Goal: Task Accomplishment & Management: Manage account settings

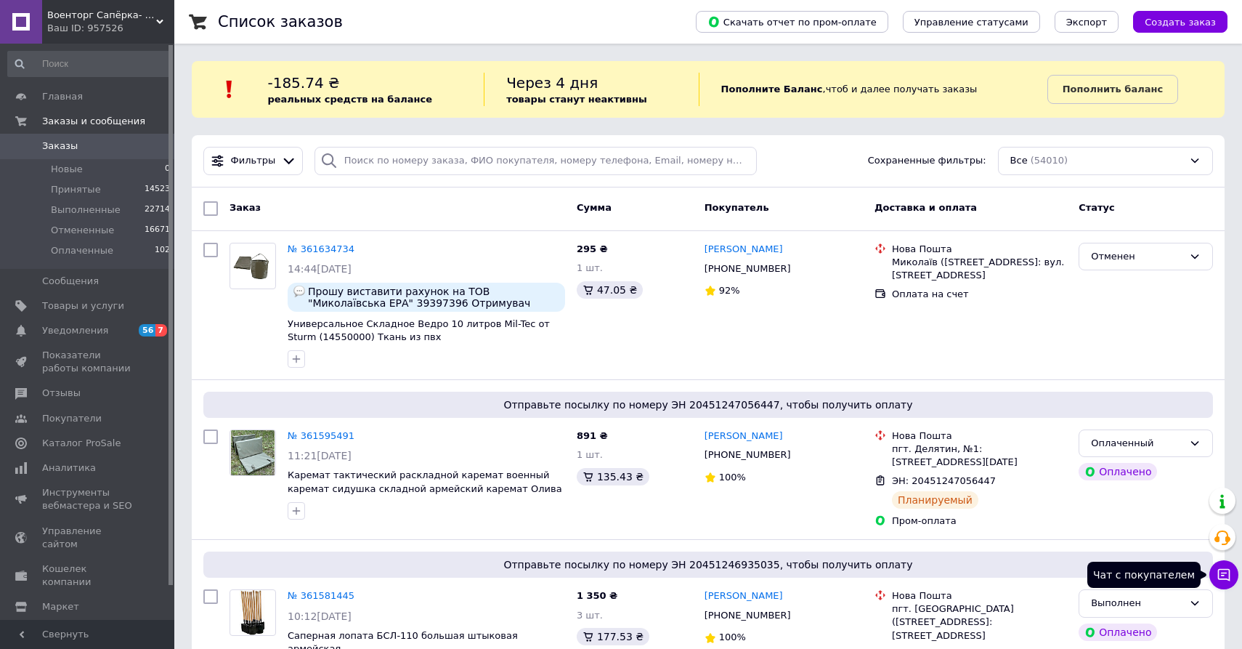
click at [1229, 575] on icon at bounding box center [1224, 575] width 12 height 12
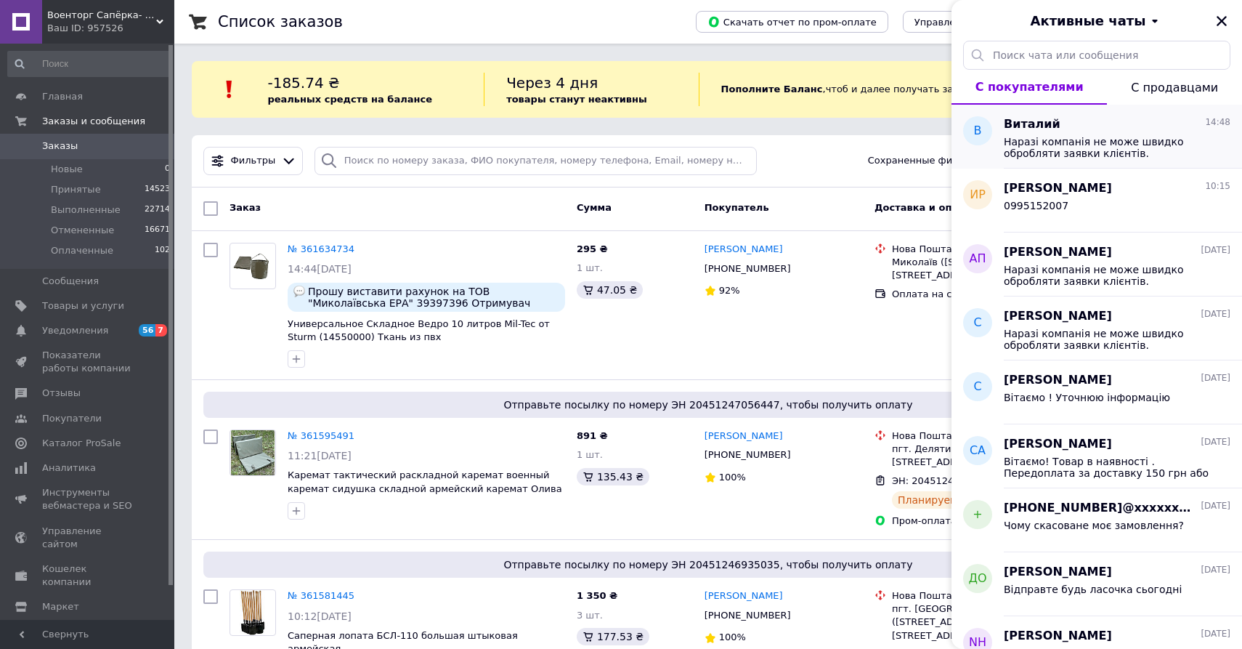
click at [1042, 145] on span "Наразі компанія не може швидко обробляти заявки клієнтів. Замовлення та повідом…" at bounding box center [1107, 147] width 206 height 23
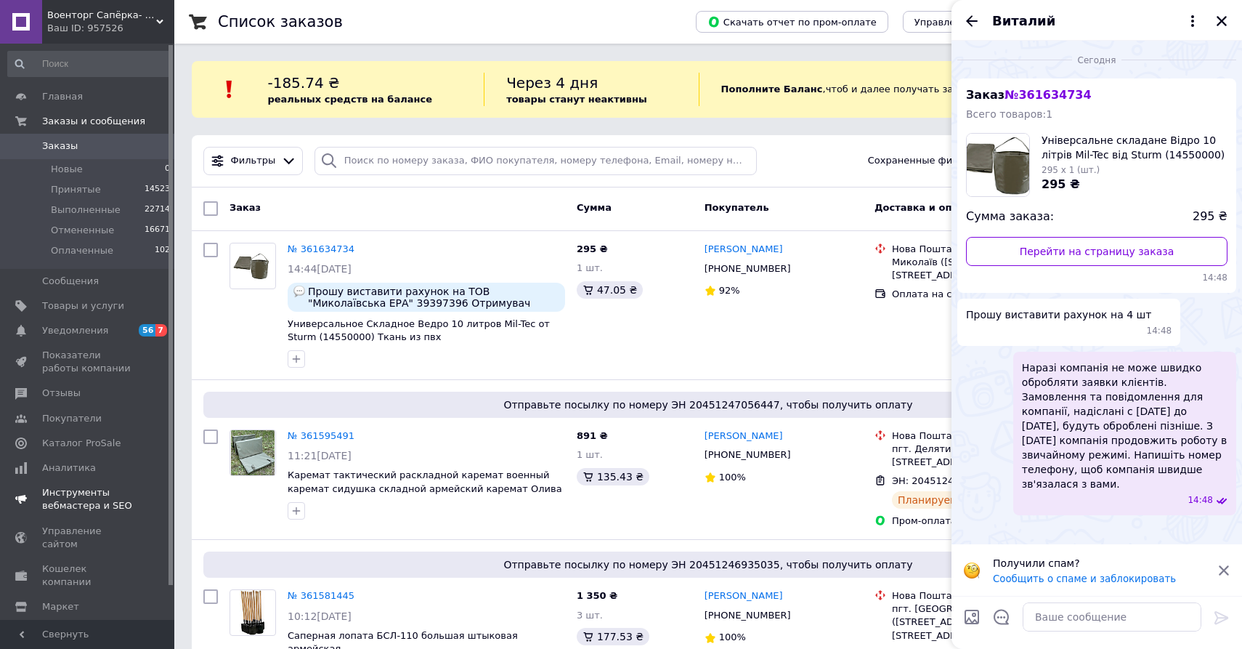
scroll to position [36, 0]
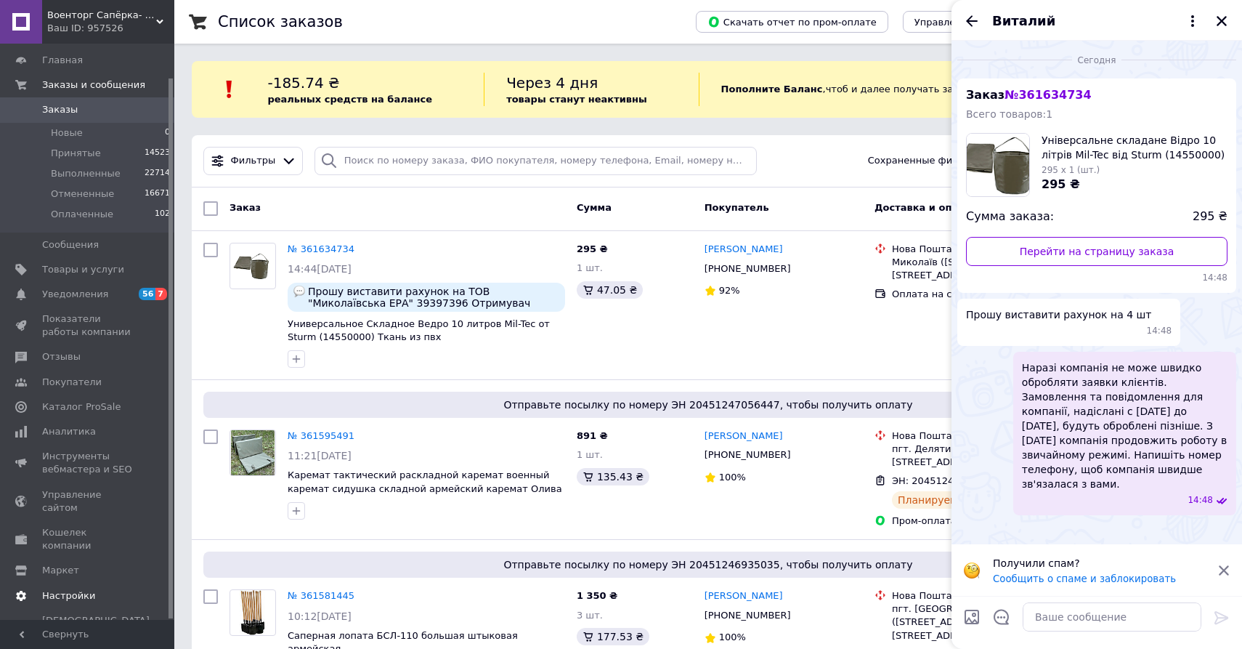
click at [71, 589] on span "Настройки" at bounding box center [68, 595] width 53 height 13
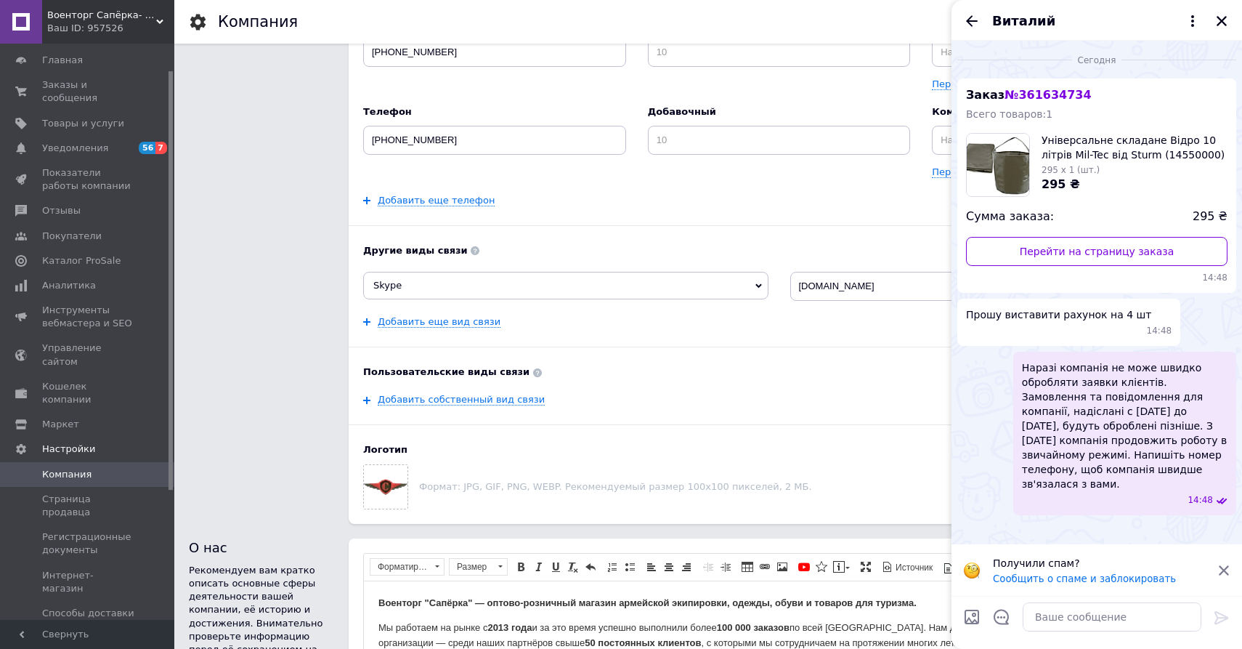
scroll to position [656, 0]
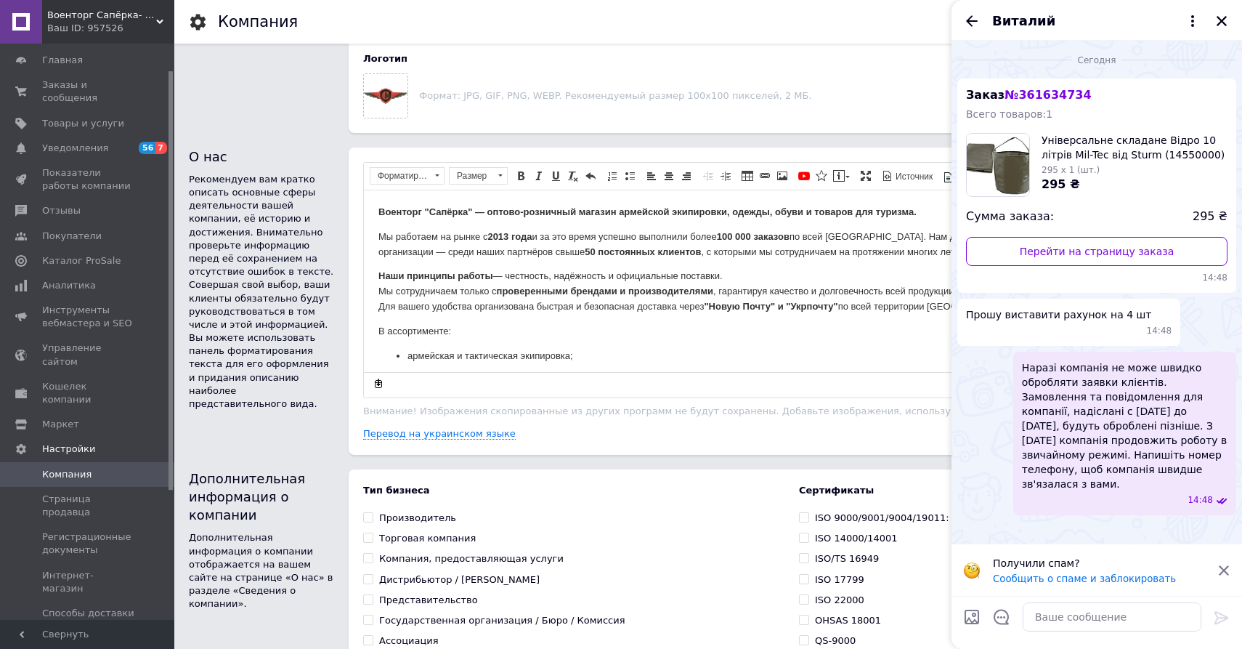
click at [1220, 30] on div "Виталий" at bounding box center [1097, 20] width 291 height 41
click at [1222, 10] on div "Виталий" at bounding box center [1097, 20] width 291 height 41
click at [1222, 14] on button "Закрыть" at bounding box center [1221, 20] width 17 height 17
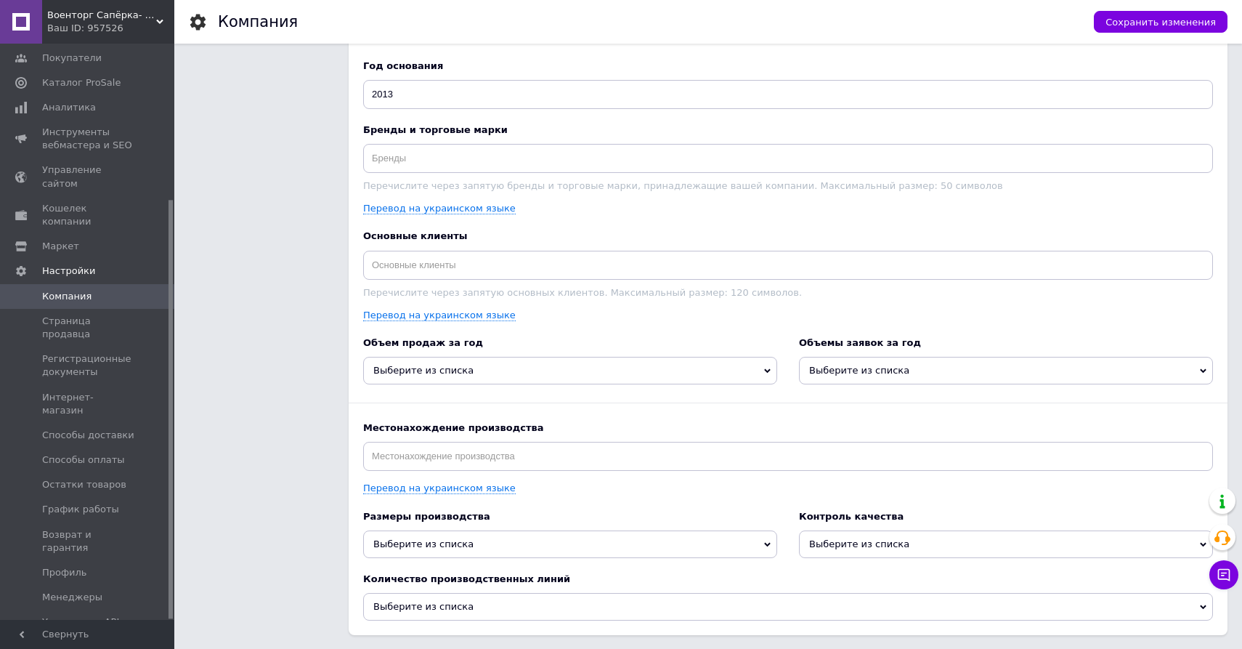
scroll to position [1769, 0]
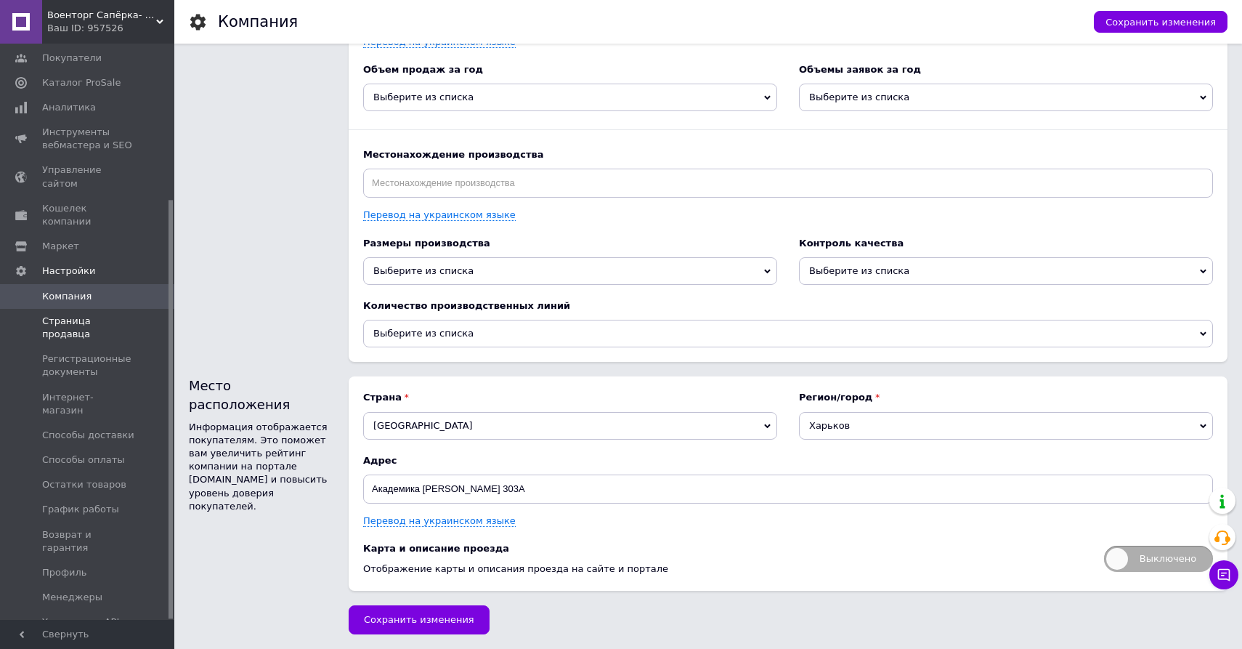
click at [54, 315] on span "Страница продавца" at bounding box center [88, 328] width 92 height 26
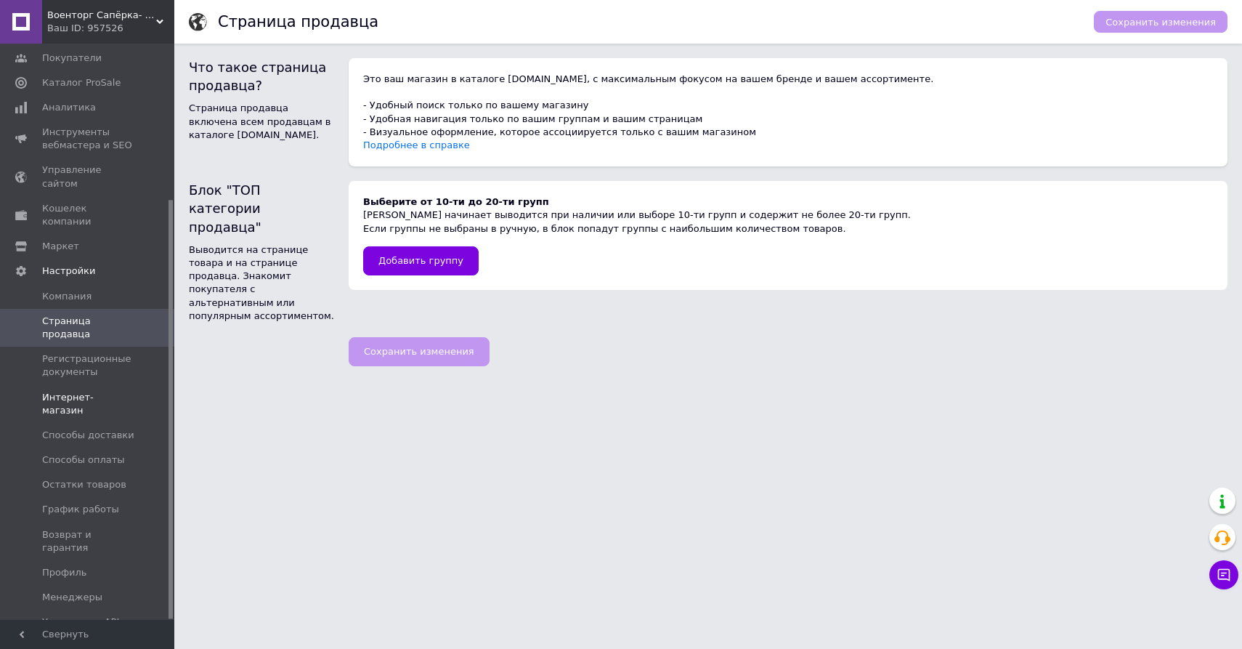
click at [84, 391] on span "Интернет-магазин" at bounding box center [88, 404] width 92 height 26
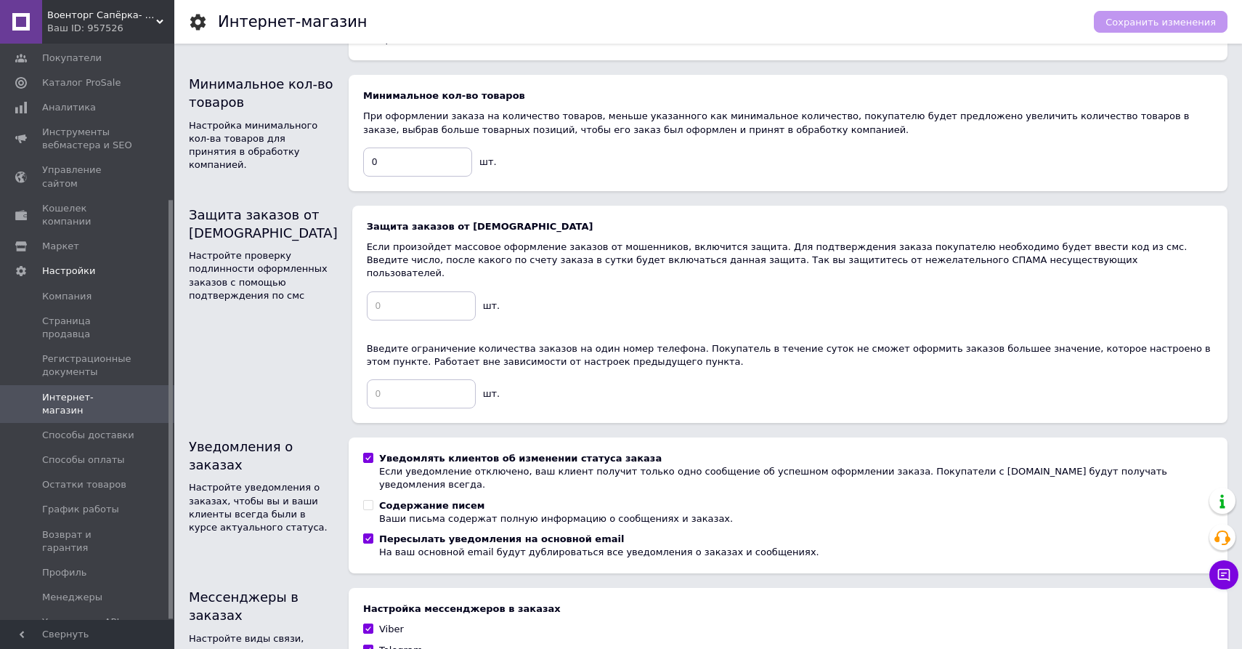
scroll to position [798, 0]
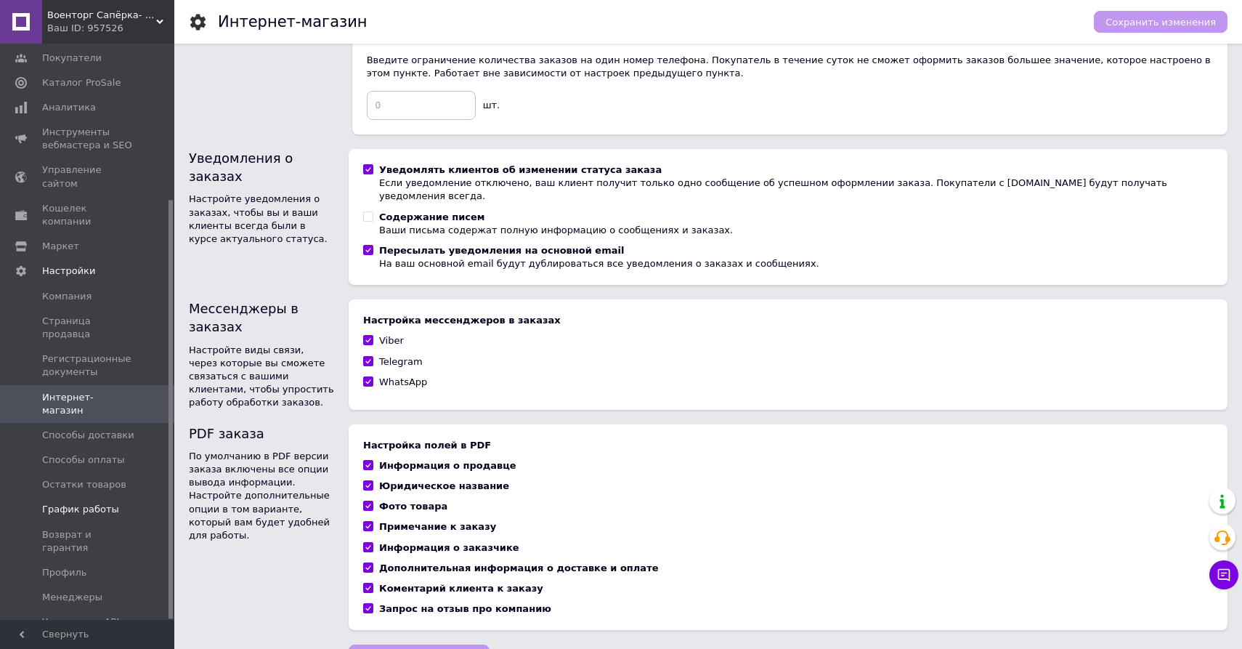
click at [77, 503] on span "График работы" at bounding box center [80, 509] width 77 height 13
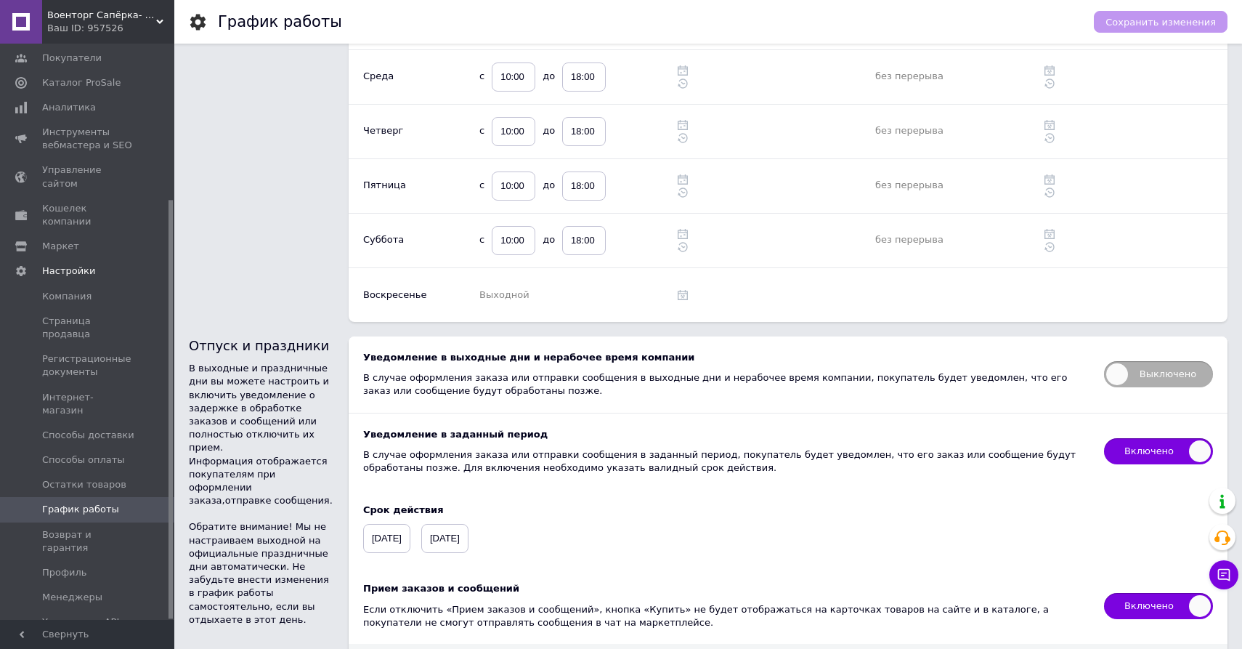
scroll to position [355, 0]
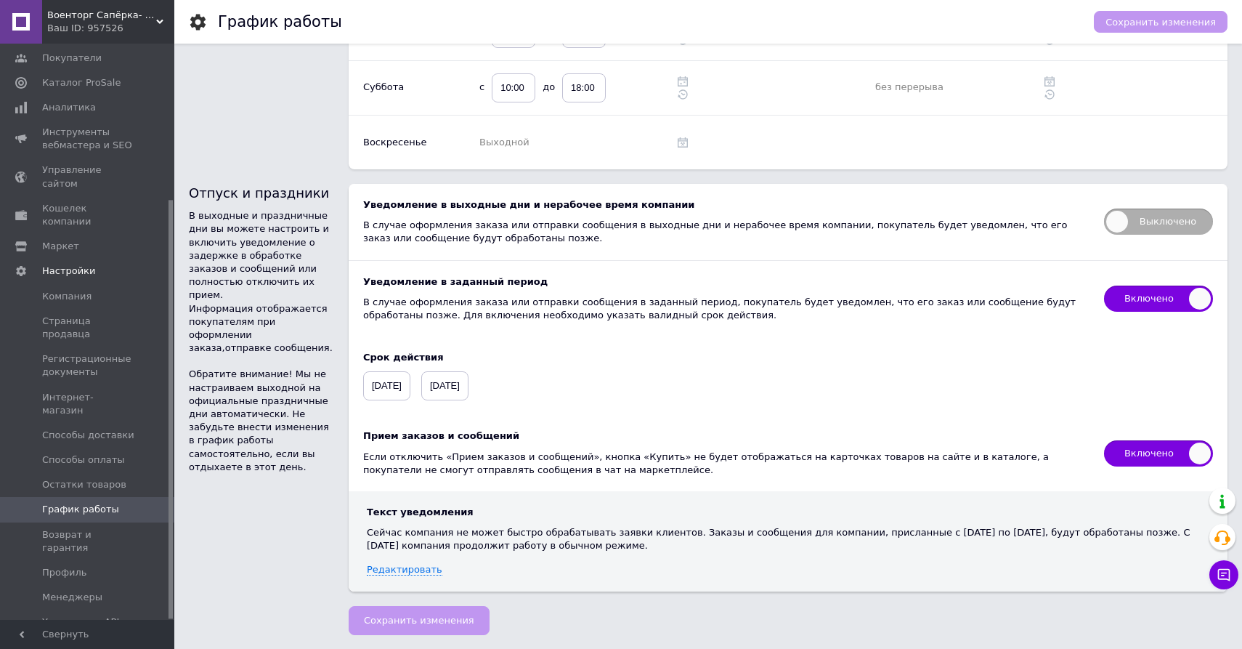
click at [1134, 297] on span "Включено" at bounding box center [1158, 298] width 109 height 26
click at [1104, 285] on input "Включено" at bounding box center [1099, 280] width 9 height 9
checkbox input "false"
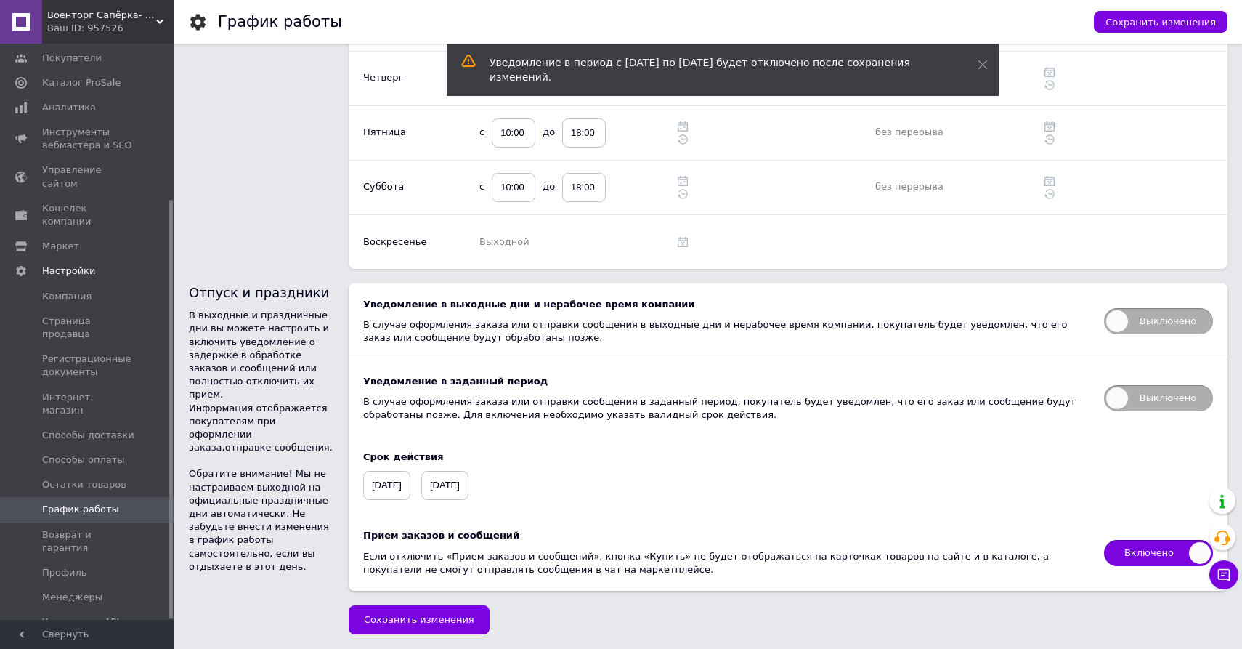
click at [1141, 546] on span "Включено" at bounding box center [1158, 553] width 109 height 26
click at [1104, 540] on input "Включено" at bounding box center [1099, 534] width 9 height 9
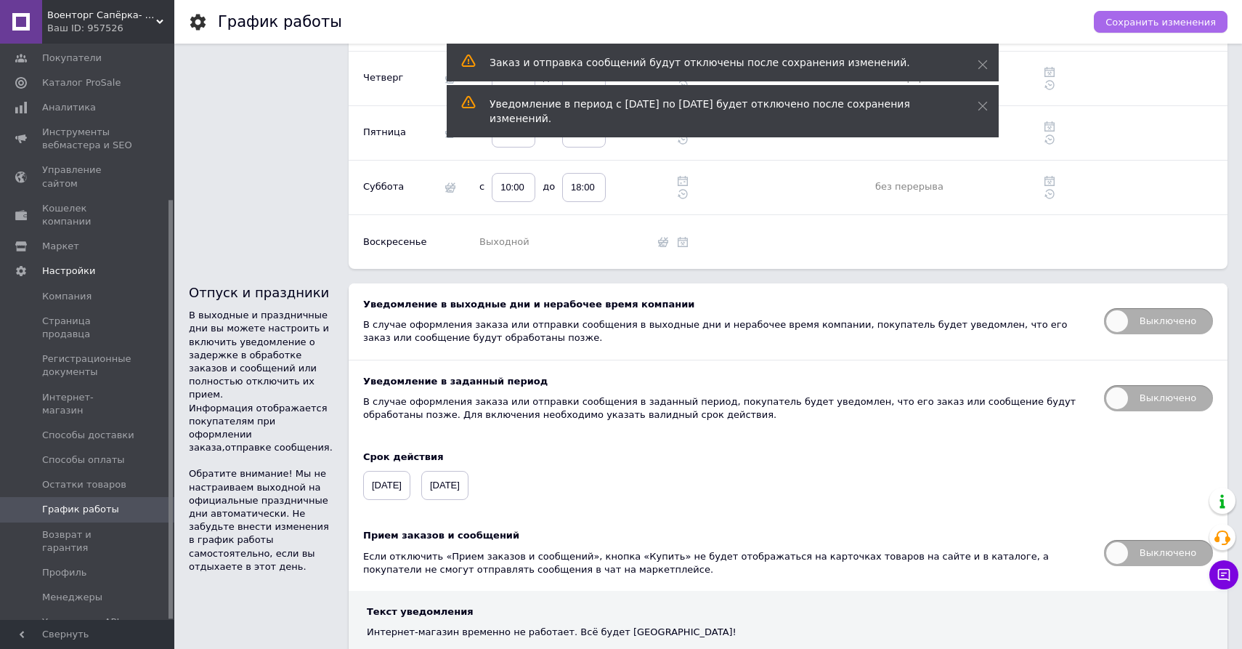
click at [1125, 20] on span "Сохранить изменения" at bounding box center [1161, 22] width 110 height 11
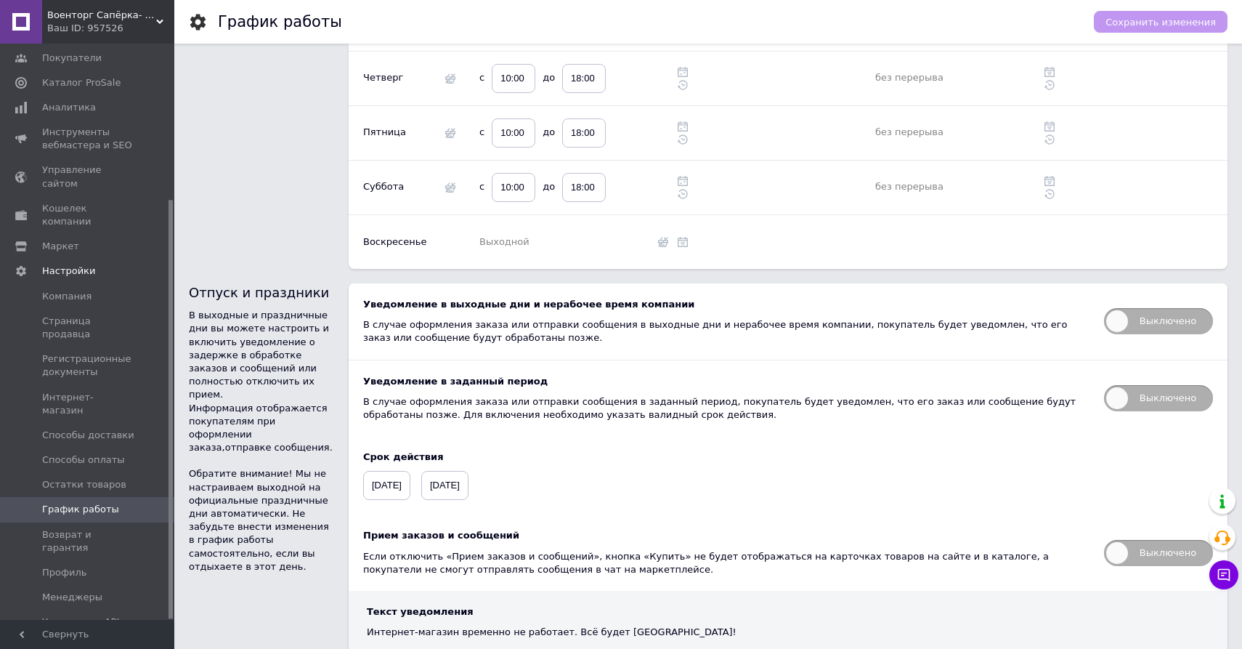
scroll to position [342, 0]
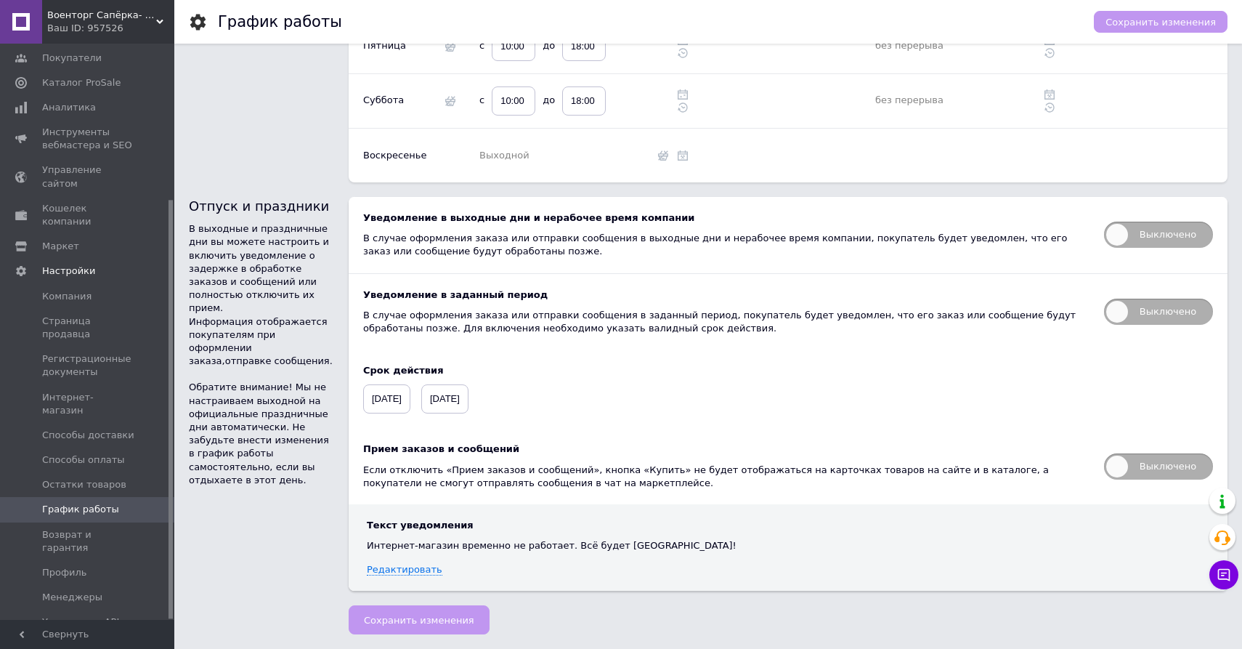
click at [458, 393] on span "[DATE]" at bounding box center [444, 398] width 47 height 29
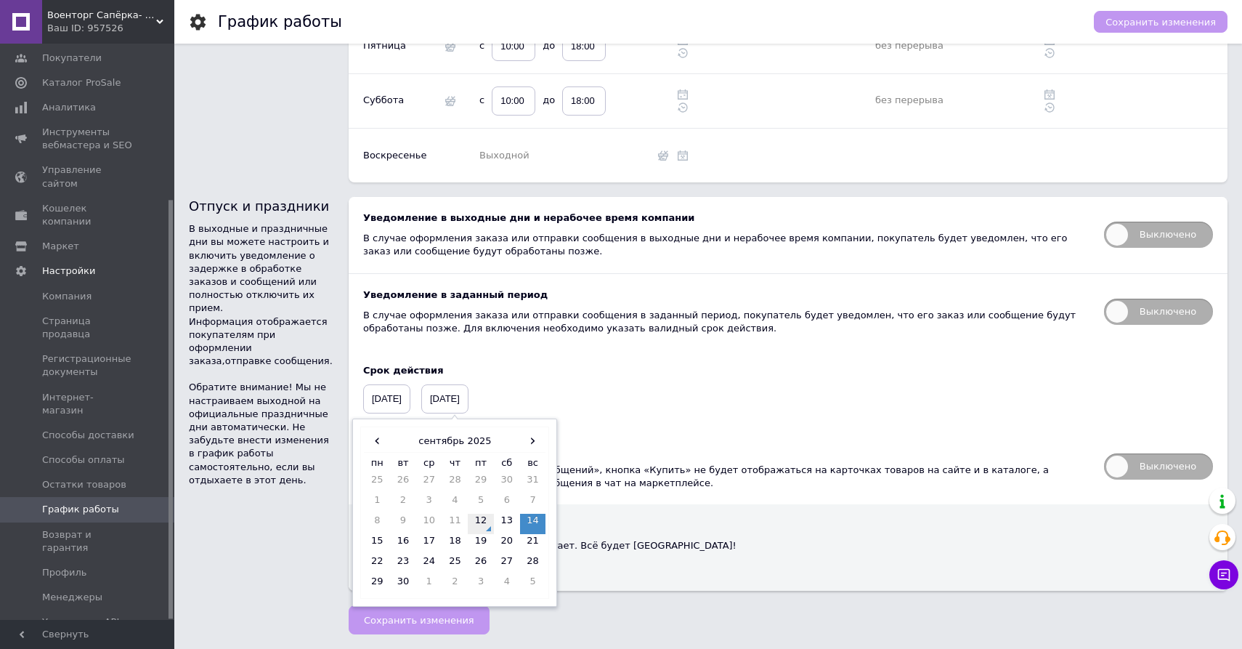
click at [494, 518] on td "12" at bounding box center [481, 524] width 26 height 20
click at [605, 389] on div "Срок действия [DATE] [DATE] ‹ [DATE] › пн вт ср чт пт сб вс 25 26 27 28 29 30 3…" at bounding box center [788, 388] width 879 height 78
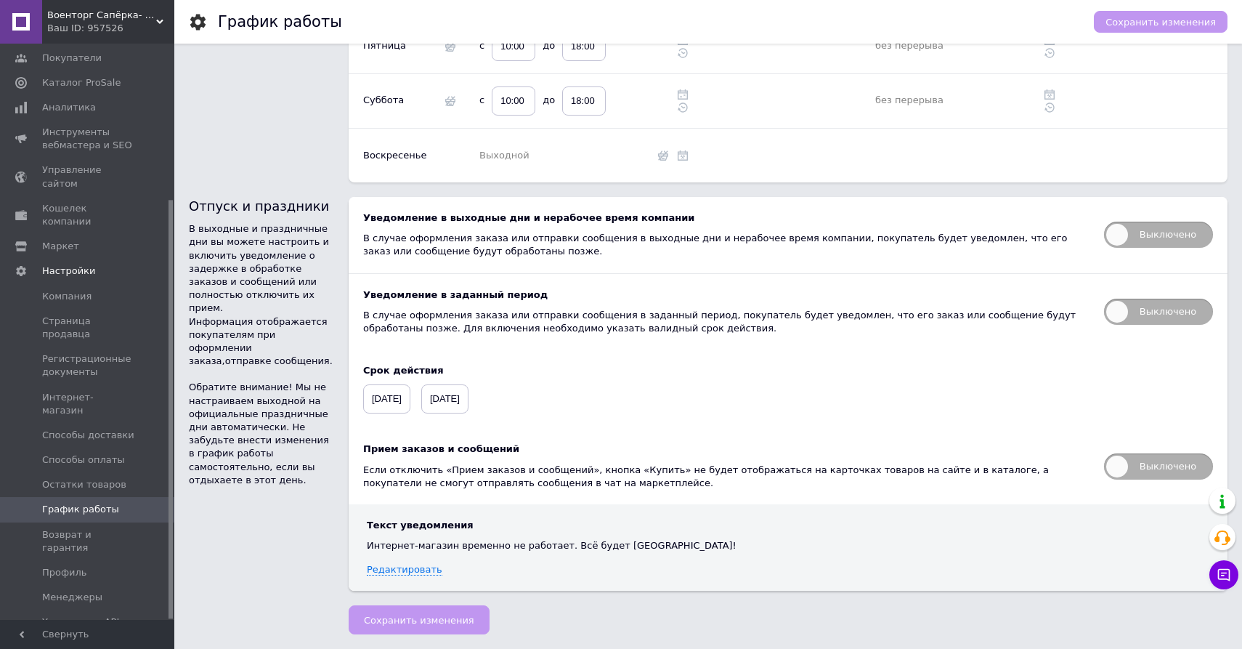
click at [424, 623] on div "Сохранить изменения" at bounding box center [419, 619] width 141 height 29
click at [1117, 463] on span "Выключено" at bounding box center [1158, 466] width 109 height 26
click at [1104, 453] on input "Выключено" at bounding box center [1099, 448] width 9 height 9
checkbox input "true"
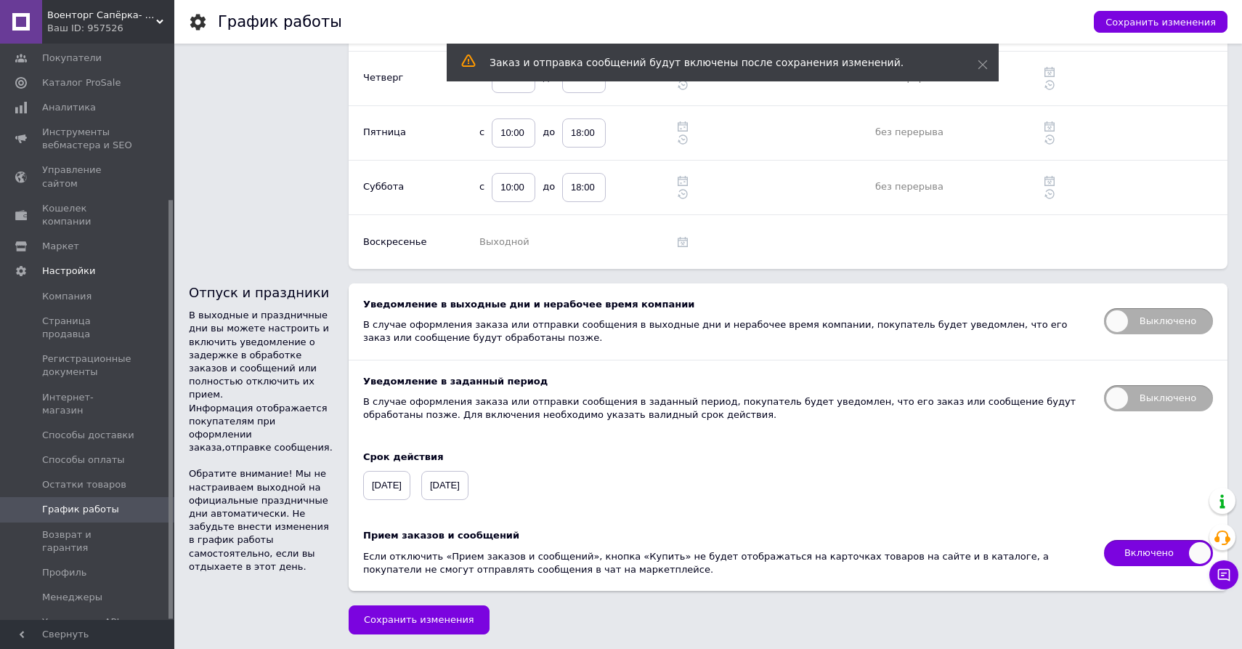
click at [469, 485] on span "[DATE]" at bounding box center [444, 485] width 47 height 29
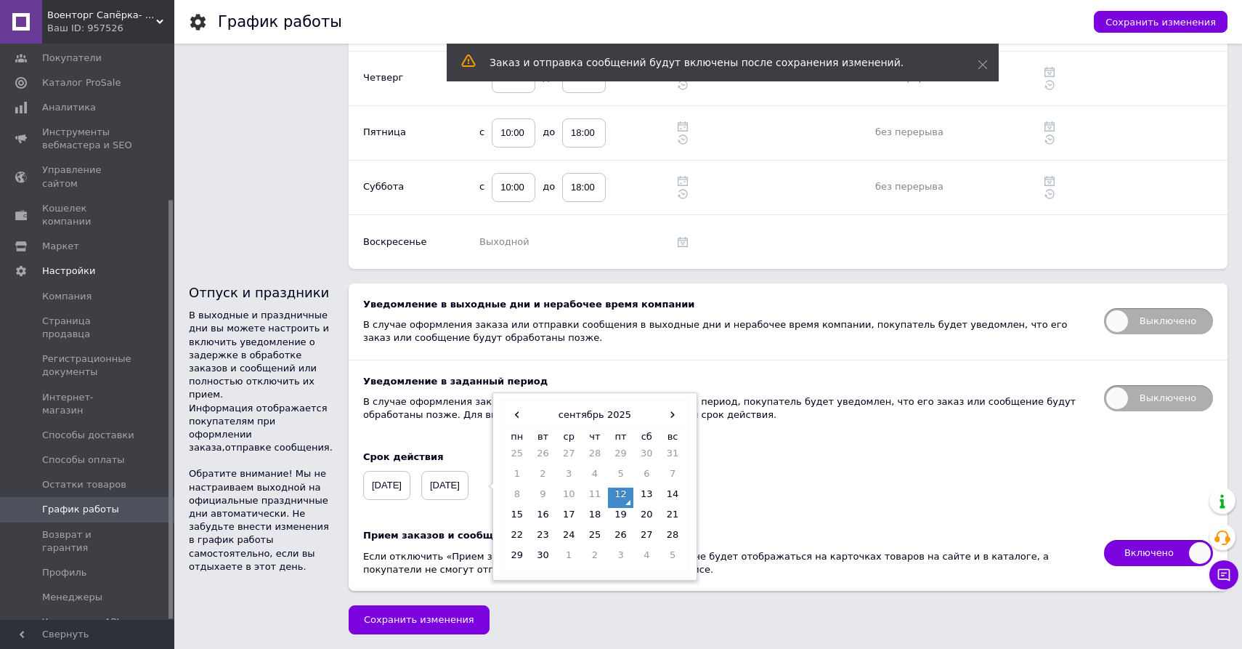
click at [447, 519] on div "Включено Прием заказов и сообщений Если отключить «Прием заказов и сообщений», …" at bounding box center [788, 552] width 879 height 76
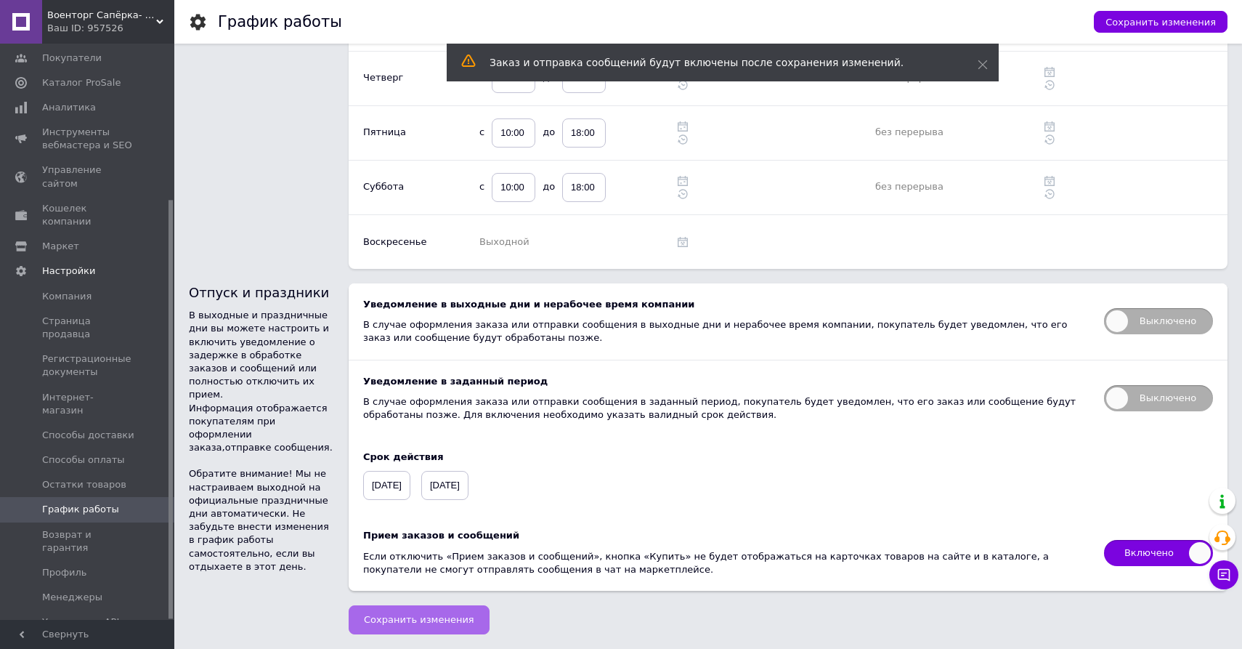
click at [432, 625] on span "Сохранить изменения" at bounding box center [419, 619] width 110 height 11
